Goal: Information Seeking & Learning: Check status

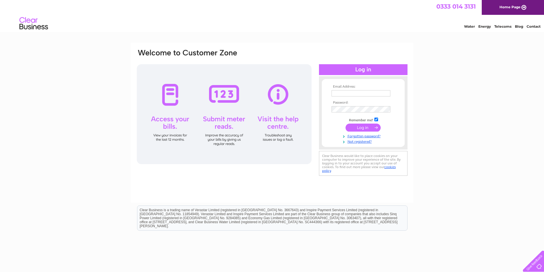
type input "[EMAIL_ADDRESS][DOMAIN_NAME]"
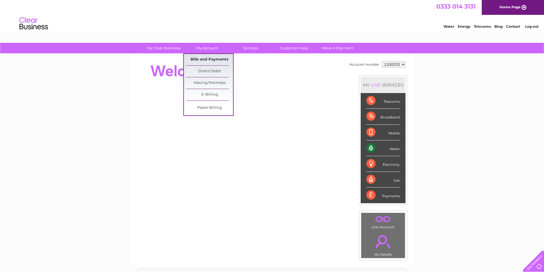
click at [212, 57] on link "Bills and Payments" at bounding box center [209, 59] width 47 height 11
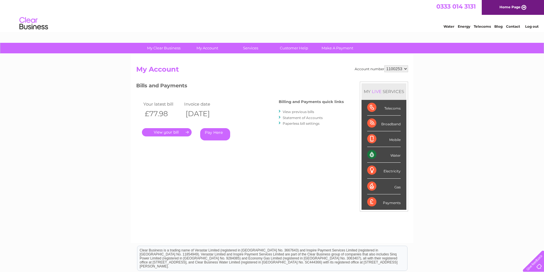
click at [179, 132] on link "." at bounding box center [167, 132] width 50 height 8
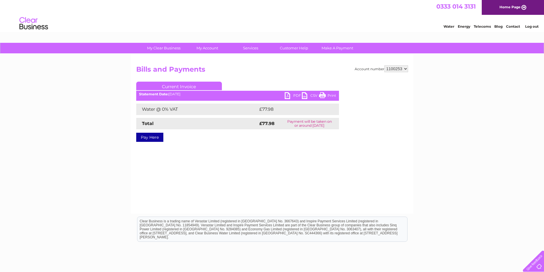
click at [90, 93] on div "My Clear Business Login Details My Details My Preferences Link Account My Accou…" at bounding box center [272, 177] width 544 height 268
